Goal: Check status: Check status

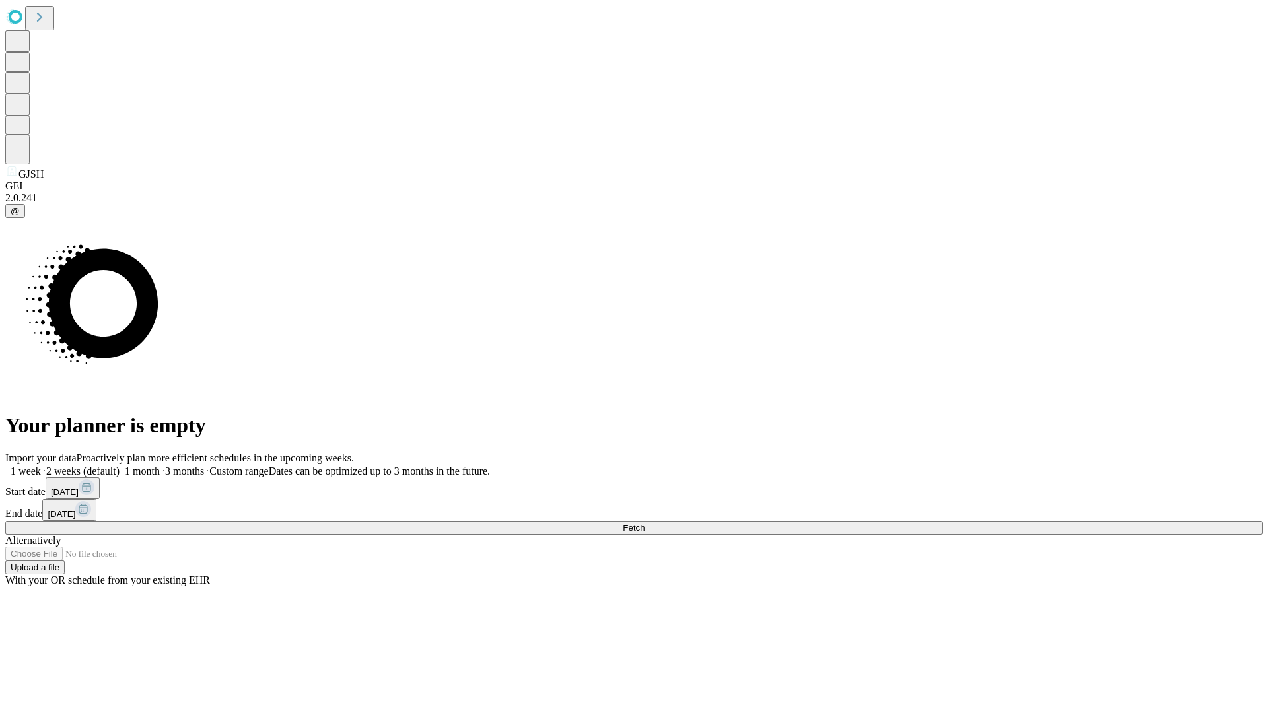
click at [645, 523] on span "Fetch" at bounding box center [634, 528] width 22 height 10
